Goal: Navigation & Orientation: Find specific page/section

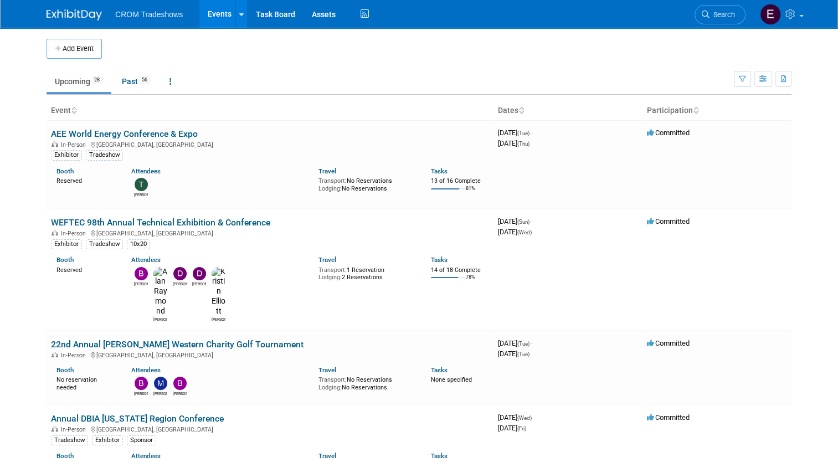
click at [131, 94] on ul "Upcoming 28 Past 56 All Events 84 Past and Upcoming Grouped Annually Events gro…" at bounding box center [390, 82] width 687 height 25
click at [133, 87] on link "Past 56" at bounding box center [135, 81] width 45 height 21
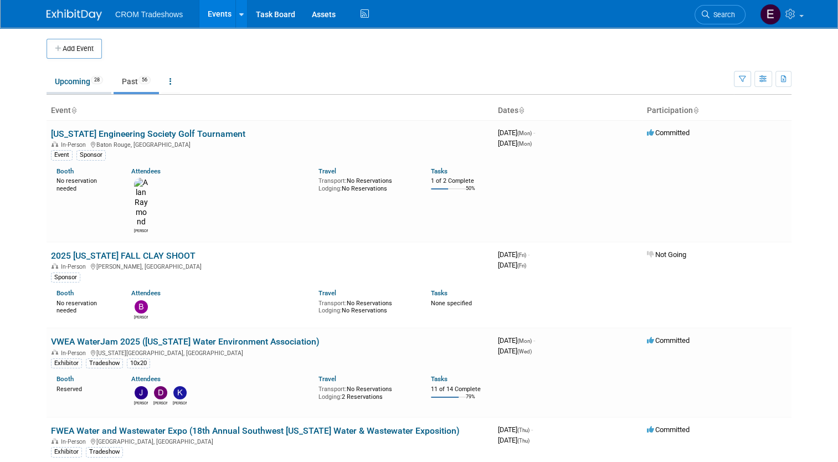
click at [85, 83] on link "Upcoming 28" at bounding box center [79, 81] width 65 height 21
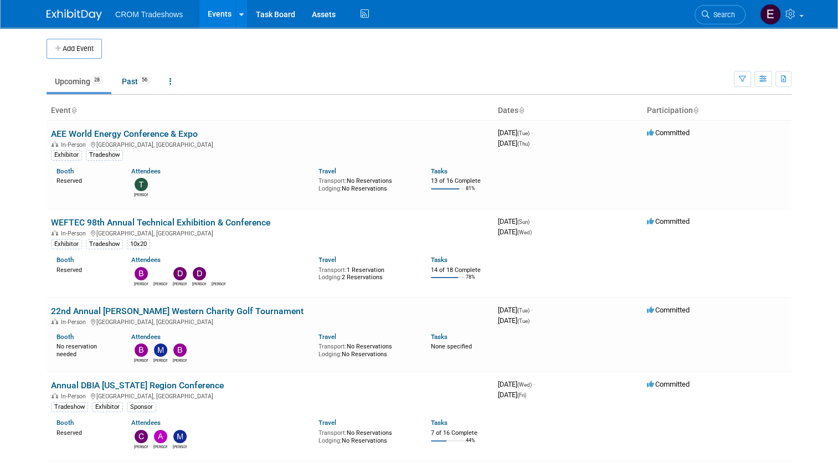
click at [162, 3] on li "CROM Tradeshows" at bounding box center [157, 10] width 84 height 16
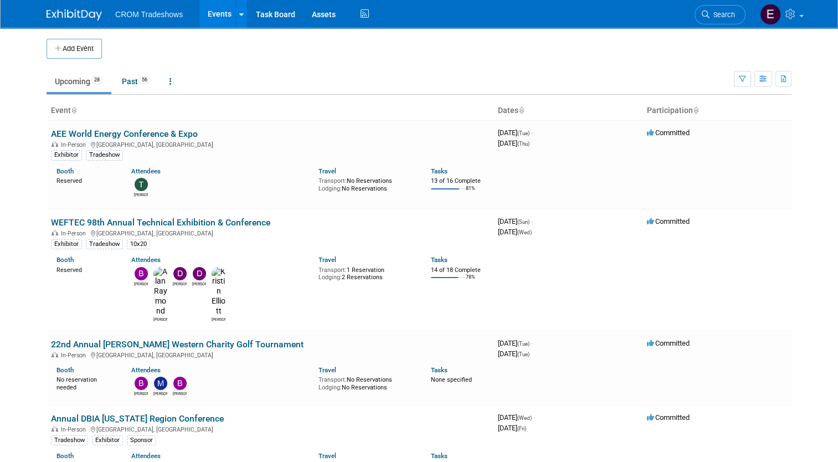
click at [164, 14] on span "CROM Tradeshows" at bounding box center [149, 14] width 68 height 9
click at [218, 22] on link "Events" at bounding box center [219, 14] width 40 height 28
click at [208, 14] on link "Events" at bounding box center [219, 14] width 40 height 28
click at [165, 87] on link at bounding box center [170, 81] width 19 height 21
click at [235, 109] on link "All Events 84 Past and Upcoming" at bounding box center [205, 107] width 88 height 24
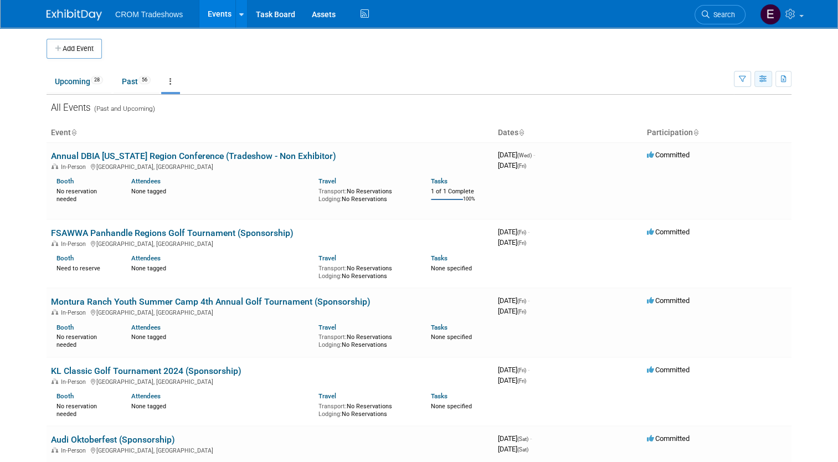
click at [768, 84] on button "button" at bounding box center [763, 79] width 18 height 16
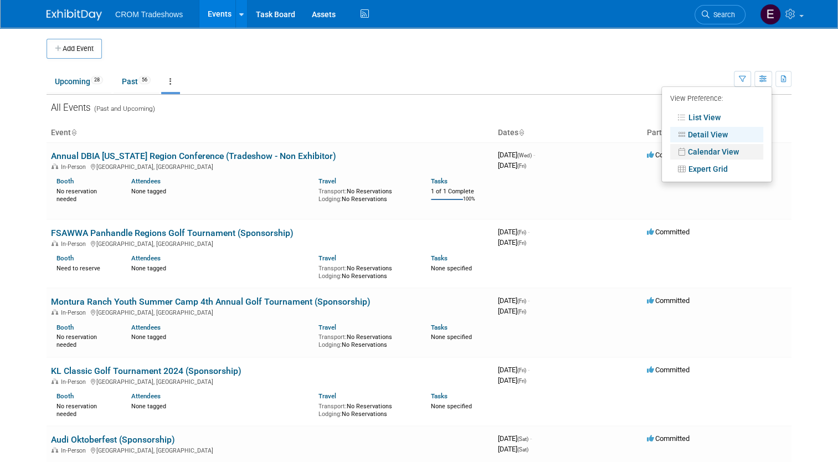
click at [730, 157] on link "Calendar View" at bounding box center [716, 152] width 93 height 16
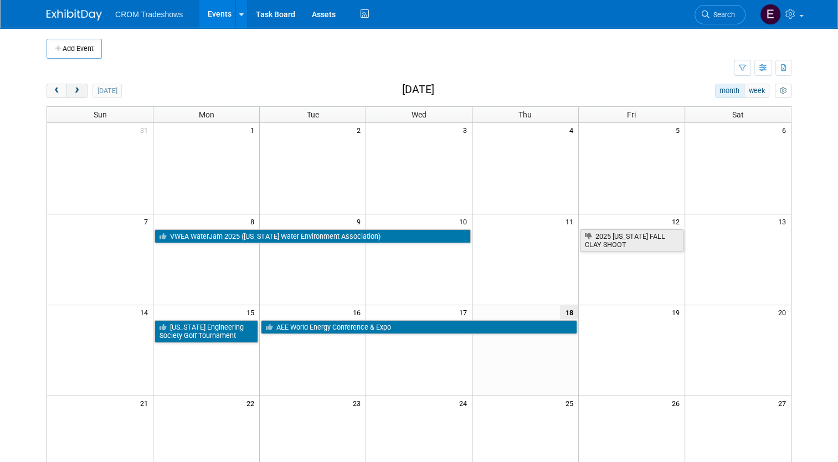
click at [76, 92] on button "next" at bounding box center [76, 91] width 20 height 14
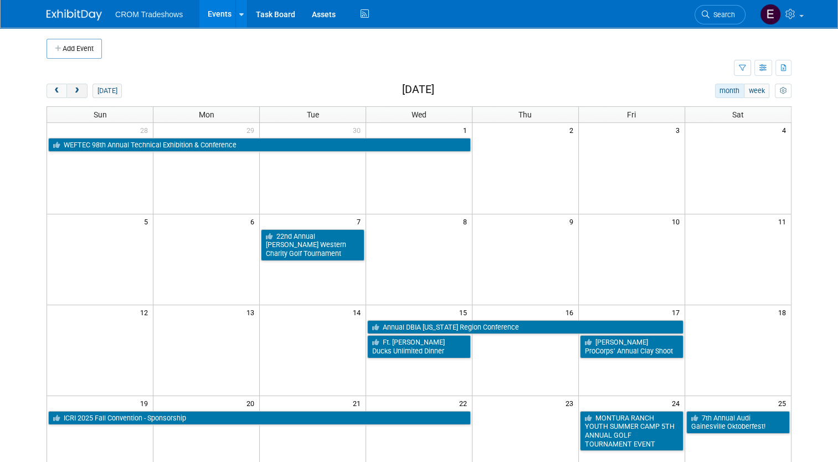
click at [76, 92] on button "next" at bounding box center [76, 91] width 20 height 14
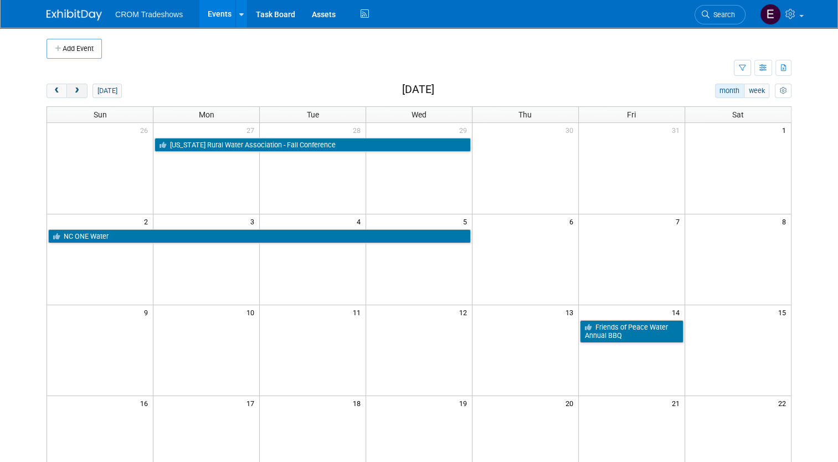
click at [76, 92] on button "next" at bounding box center [76, 91] width 20 height 14
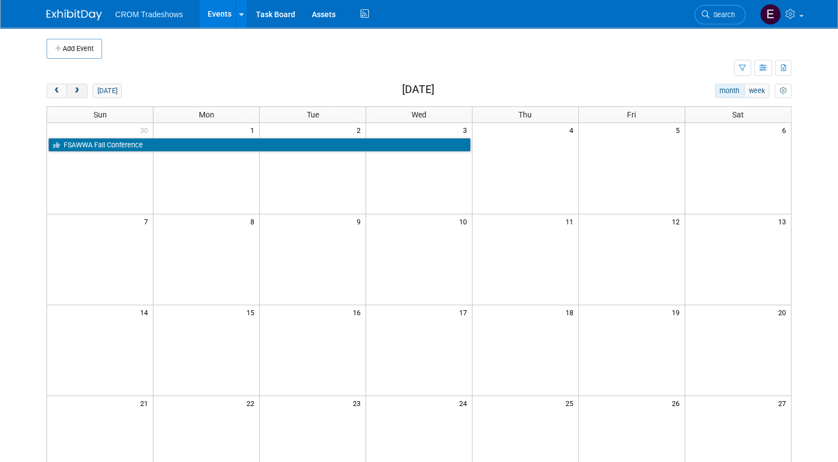
click at [76, 92] on button "next" at bounding box center [76, 91] width 20 height 14
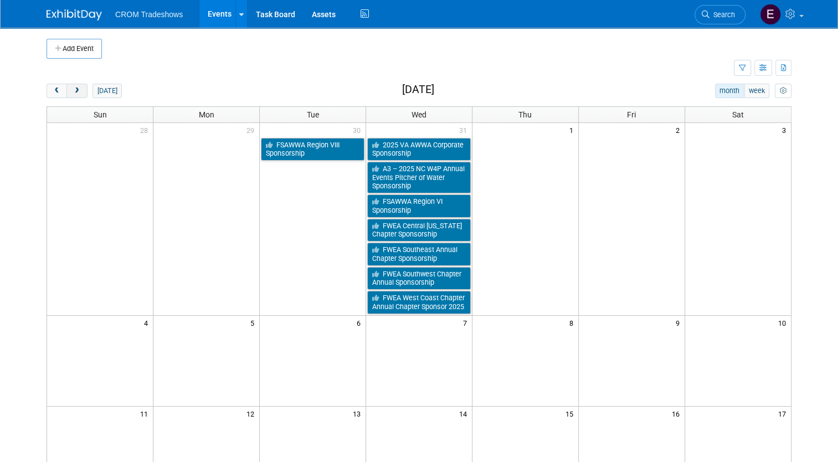
click at [73, 91] on span "next" at bounding box center [77, 90] width 8 height 7
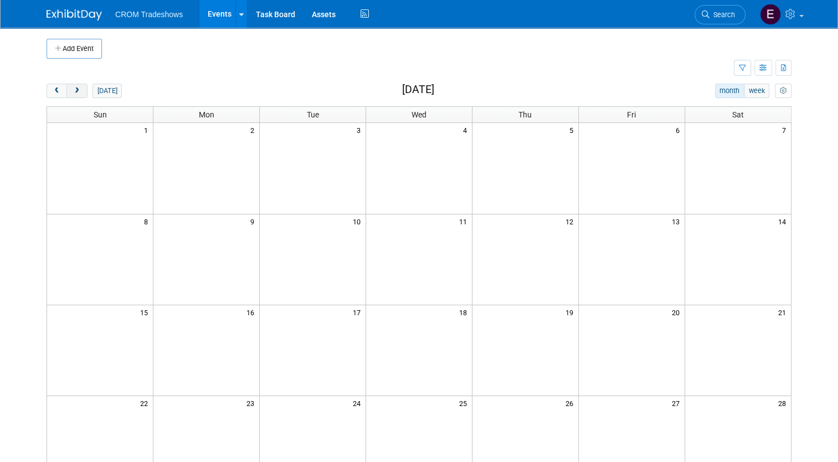
click at [73, 92] on span "next" at bounding box center [77, 90] width 8 height 7
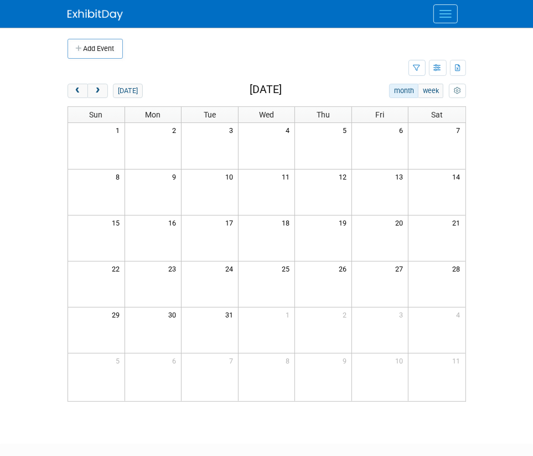
click at [338, 22] on div at bounding box center [267, 14] width 399 height 28
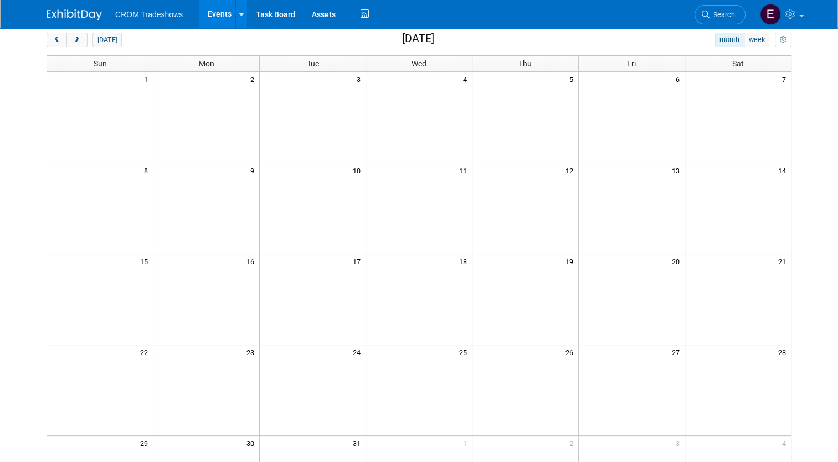
scroll to position [111, 0]
